Goal: Information Seeking & Learning: Compare options

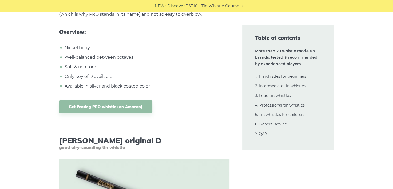
scroll to position [1650, 0]
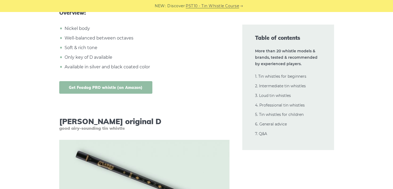
click at [105, 87] on link "Get Feadog PRO whistle (on Amazon)" at bounding box center [105, 87] width 93 height 13
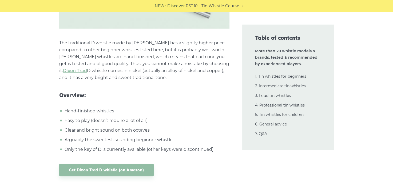
scroll to position [2514, 0]
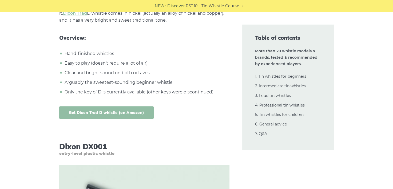
click at [87, 108] on link "Get Dixon Trad D whistle (on Amazon)" at bounding box center [106, 112] width 95 height 13
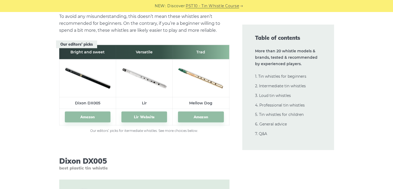
scroll to position [2994, 0]
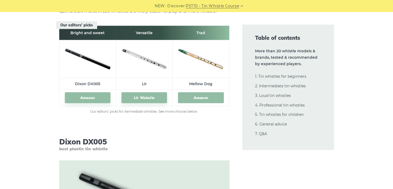
click at [200, 96] on link "Amazon" at bounding box center [201, 97] width 46 height 11
click at [201, 95] on link "Amazon" at bounding box center [201, 97] width 46 height 11
click at [144, 95] on link "Lir Website" at bounding box center [144, 97] width 46 height 11
click at [80, 65] on img at bounding box center [88, 58] width 46 height 30
click at [86, 99] on link "Amazon" at bounding box center [88, 97] width 46 height 11
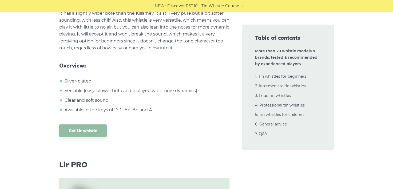
scroll to position [3877, 0]
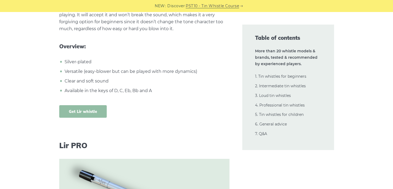
click at [84, 105] on link "Get Lir whistle" at bounding box center [83, 111] width 48 height 13
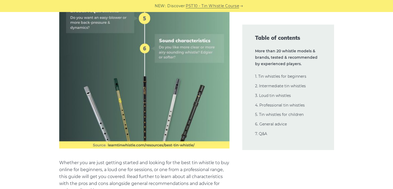
scroll to position [422, 0]
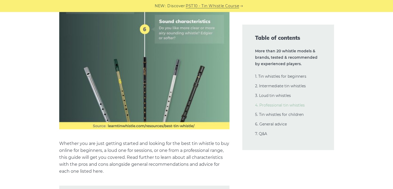
click at [264, 105] on link "4. Professional tin whistles" at bounding box center [280, 105] width 50 height 5
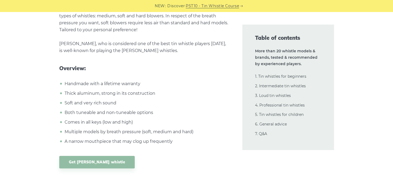
scroll to position [7917, 0]
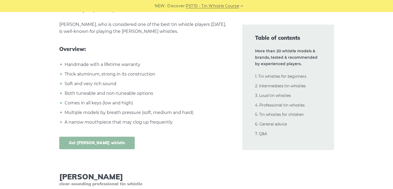
click at [73, 137] on link "Get [PERSON_NAME] whistle" at bounding box center [97, 143] width 76 height 13
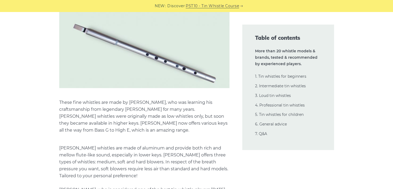
scroll to position [7587, 0]
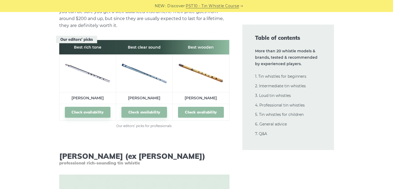
click at [203, 107] on link "Check availability" at bounding box center [201, 112] width 46 height 11
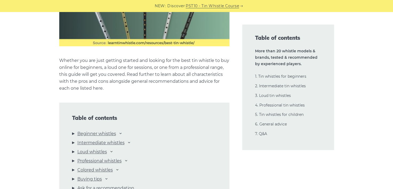
scroll to position [543, 0]
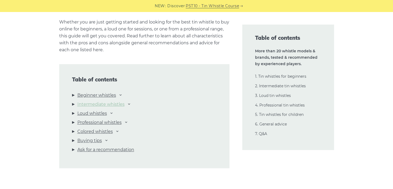
click at [105, 105] on link "Intermediate whistles" at bounding box center [100, 104] width 47 height 7
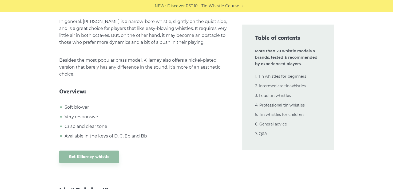
scroll to position [3574, 0]
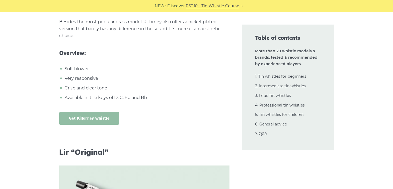
click at [89, 112] on link "Get Killarney whistle" at bounding box center [89, 118] width 60 height 13
